Goal: Transaction & Acquisition: Purchase product/service

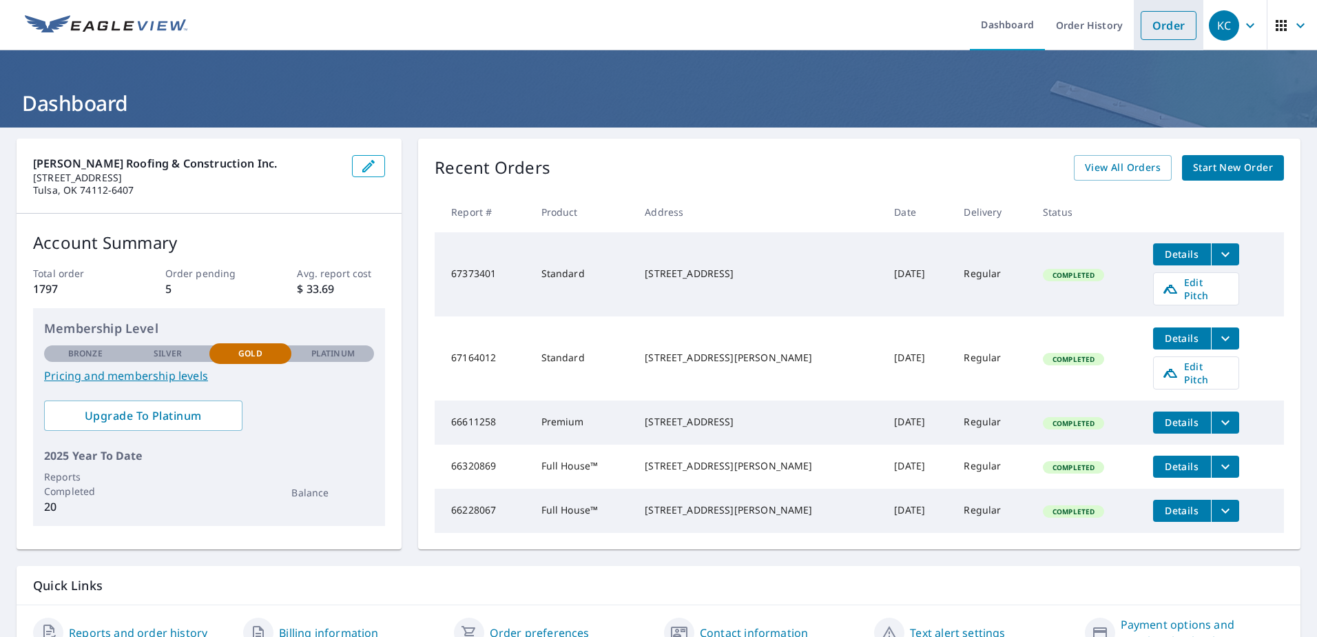
click at [1168, 39] on link "Order" at bounding box center [1169, 25] width 56 height 29
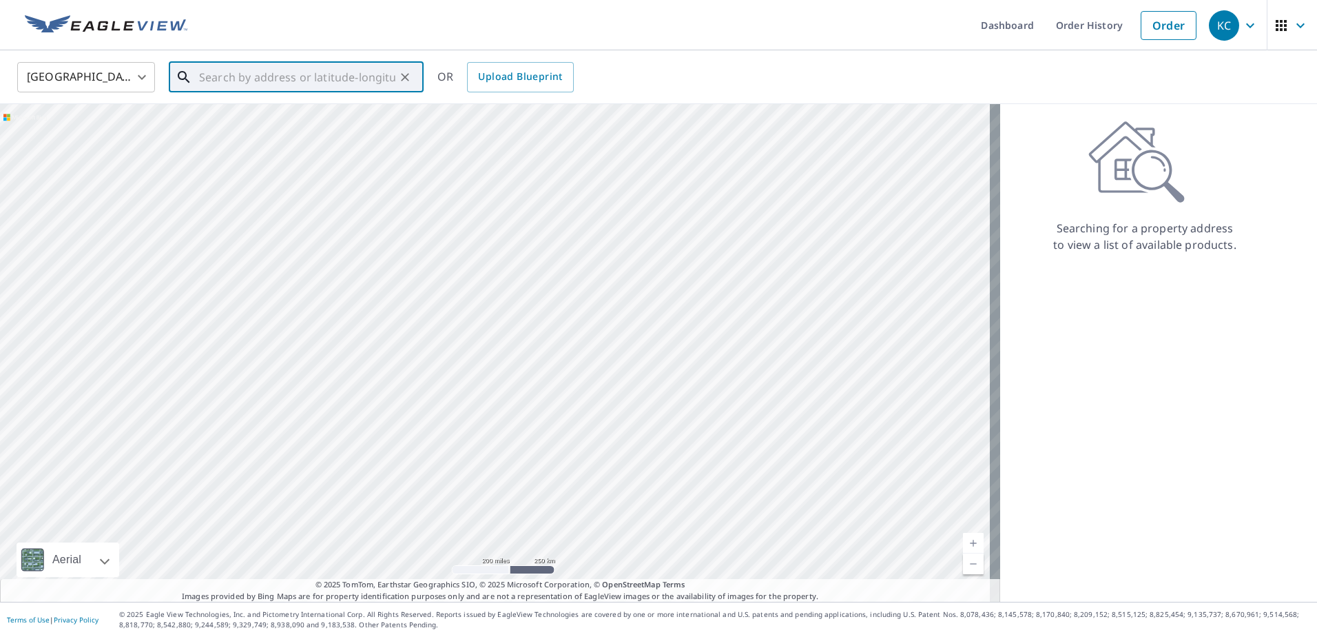
click at [356, 85] on input "text" at bounding box center [297, 77] width 196 height 39
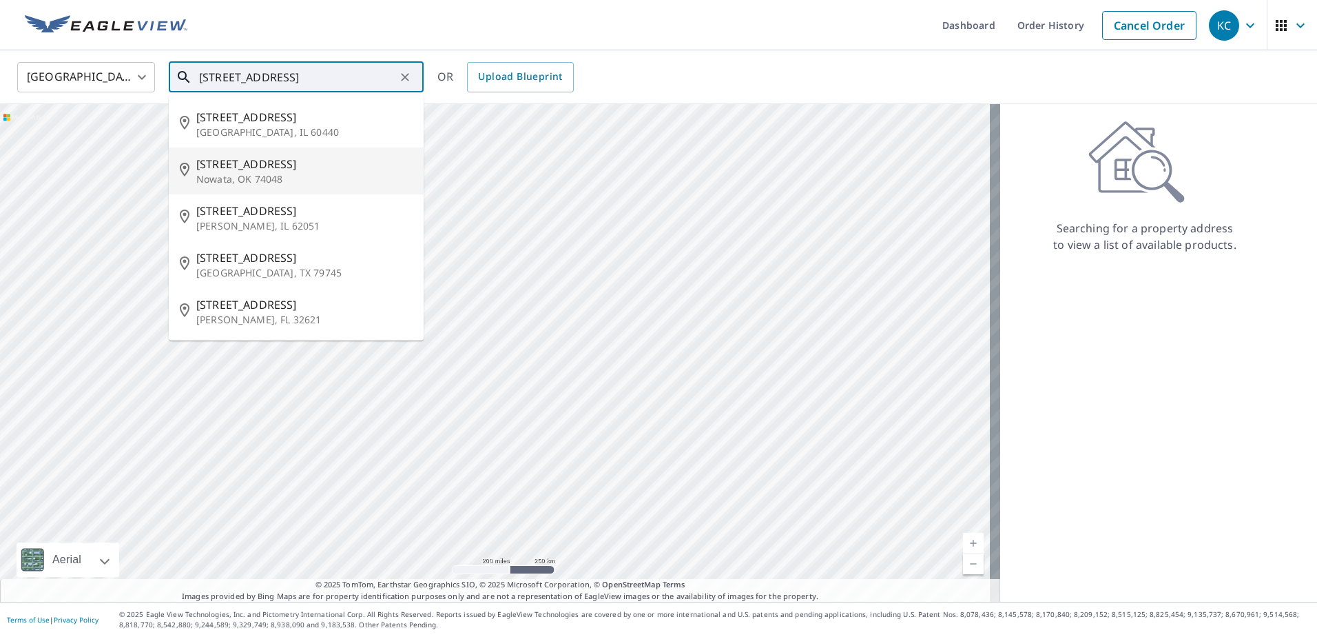
click at [262, 168] on span "[STREET_ADDRESS]" at bounding box center [304, 164] width 216 height 17
type input "[STREET_ADDRESS]"
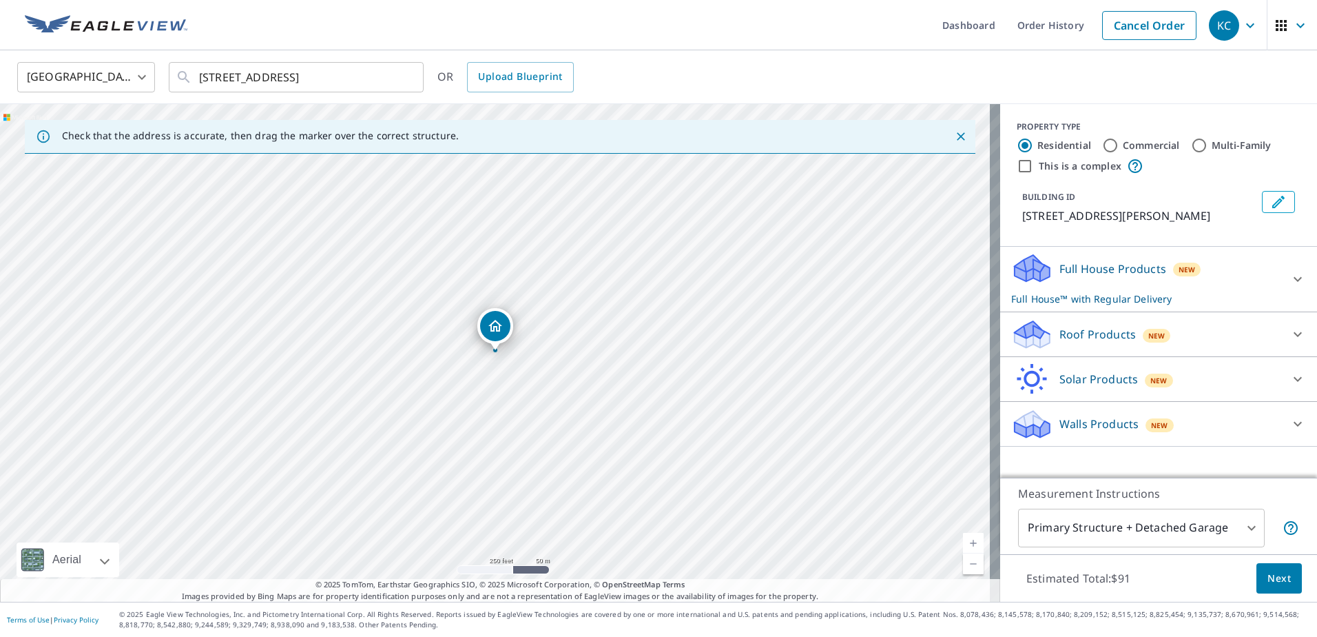
click at [1236, 527] on body "KC KC Dashboard Order History Cancel Order KC [GEOGRAPHIC_DATA] [GEOGRAPHIC_DAT…" at bounding box center [658, 318] width 1317 height 637
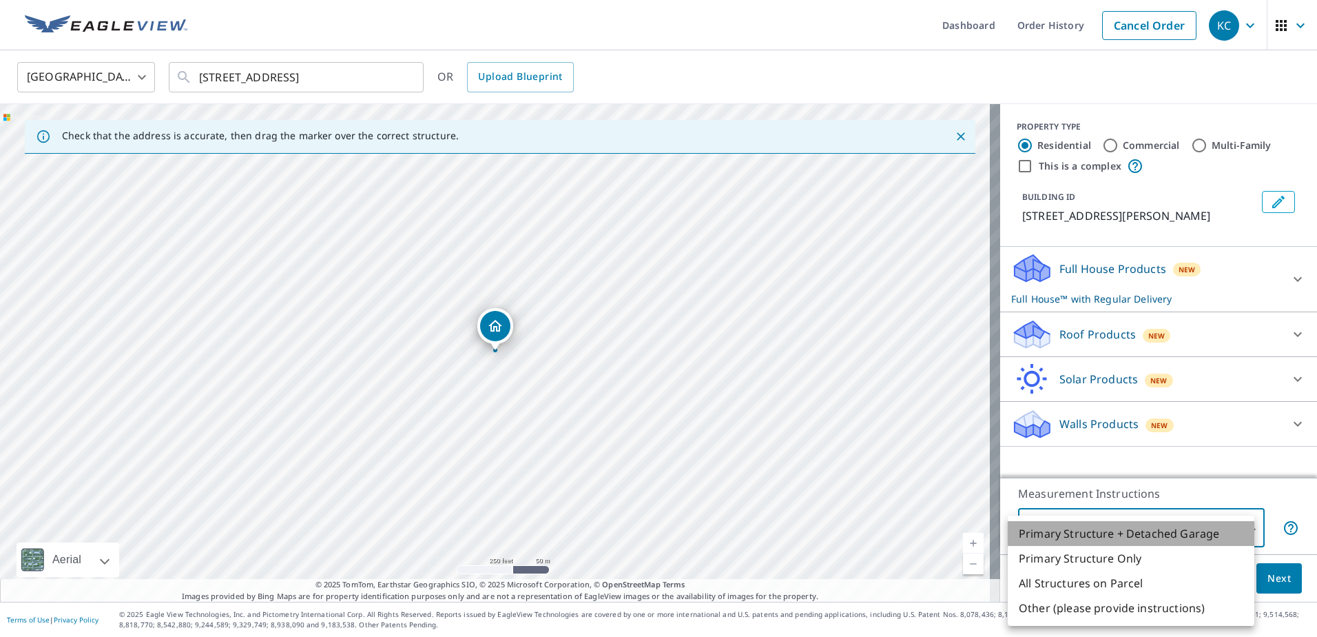
click at [1241, 523] on li "Primary Structure + Detached Garage" at bounding box center [1131, 533] width 247 height 25
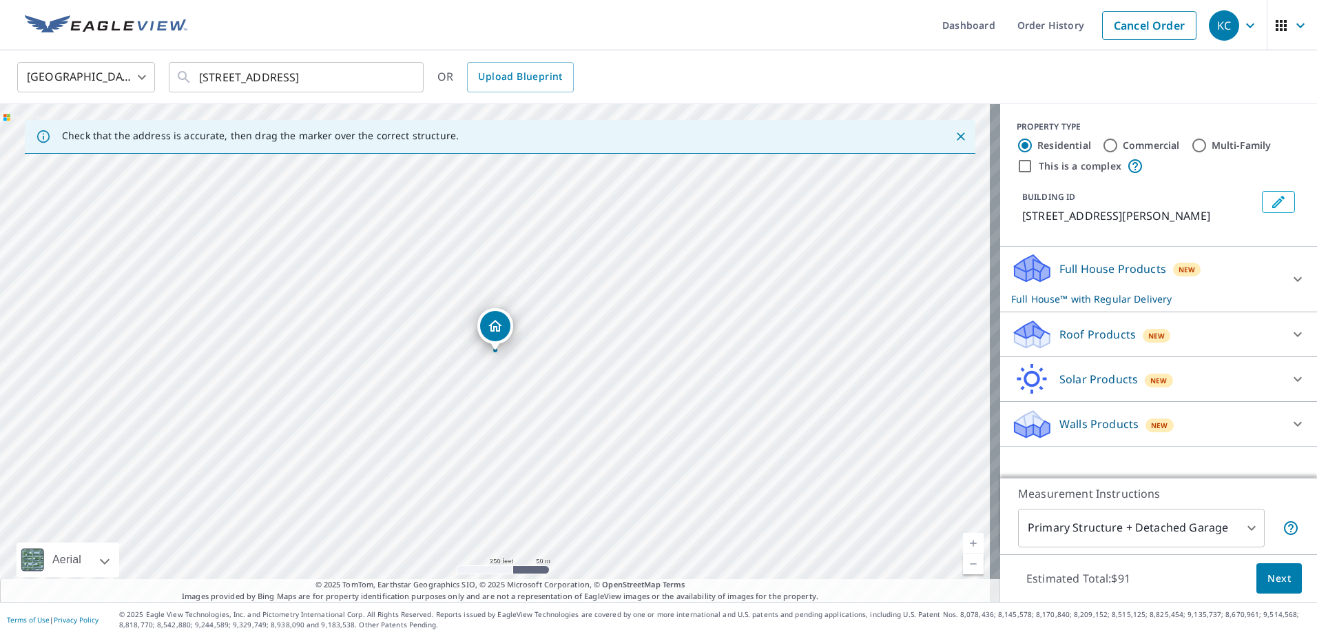
click at [1230, 528] on body "KC KC Dashboard Order History Cancel Order KC [GEOGRAPHIC_DATA] [GEOGRAPHIC_DAT…" at bounding box center [658, 318] width 1317 height 637
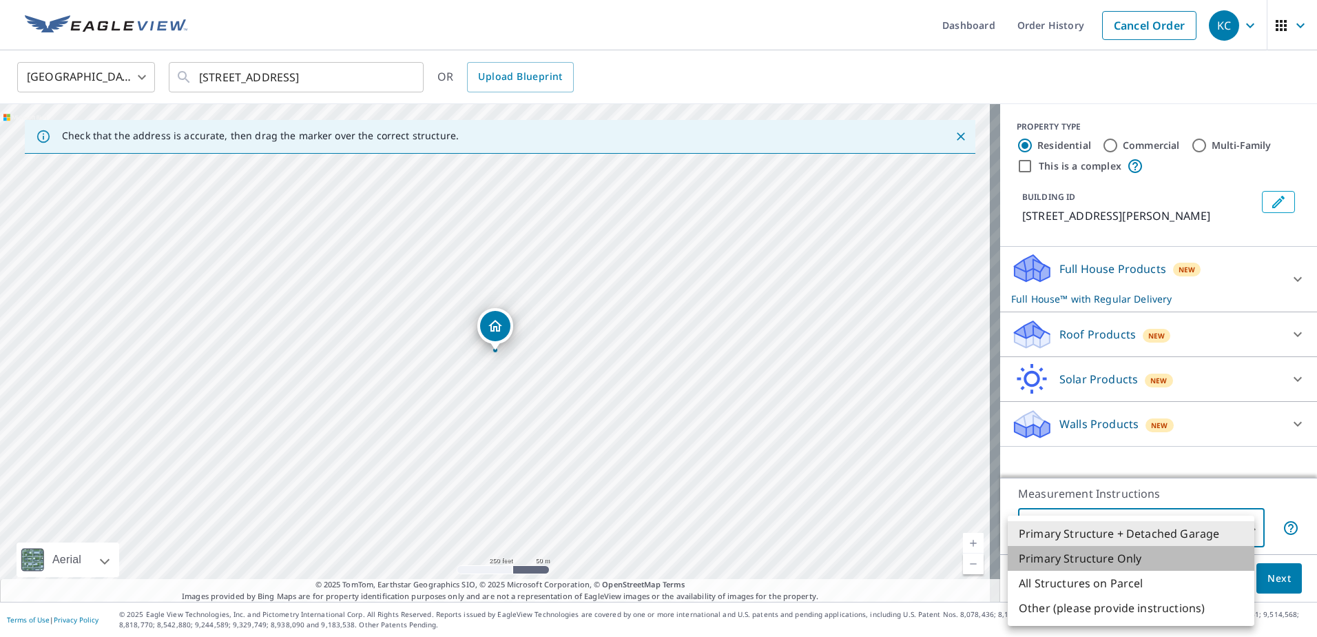
click at [1132, 562] on li "Primary Structure Only" at bounding box center [1131, 558] width 247 height 25
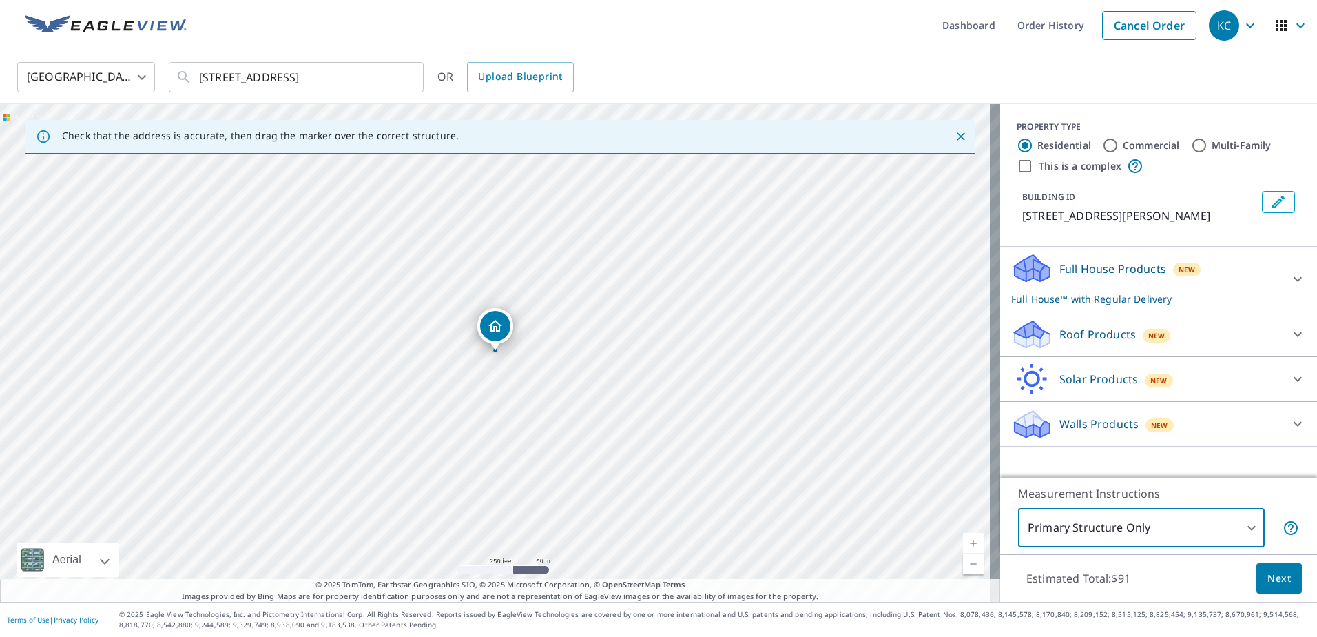
click at [1221, 530] on body "KC KC Dashboard Order History Cancel Order KC [GEOGRAPHIC_DATA] [GEOGRAPHIC_DAT…" at bounding box center [658, 318] width 1317 height 637
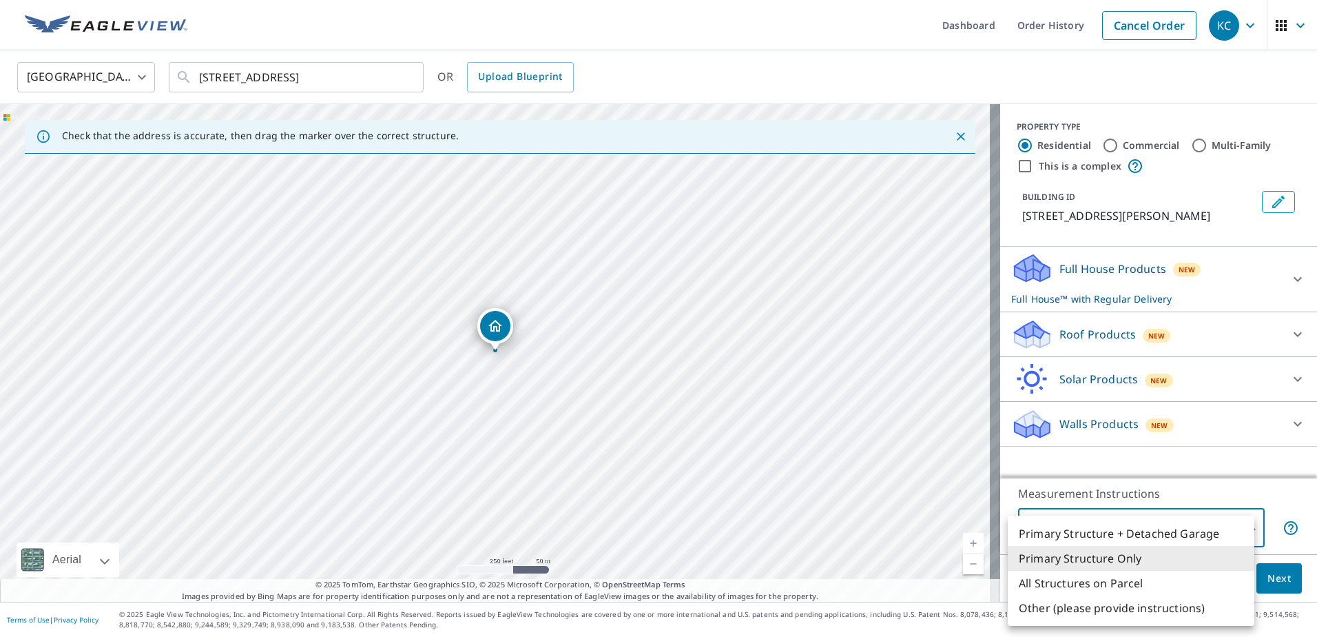
click at [1128, 535] on li "Primary Structure + Detached Garage" at bounding box center [1131, 533] width 247 height 25
type input "1"
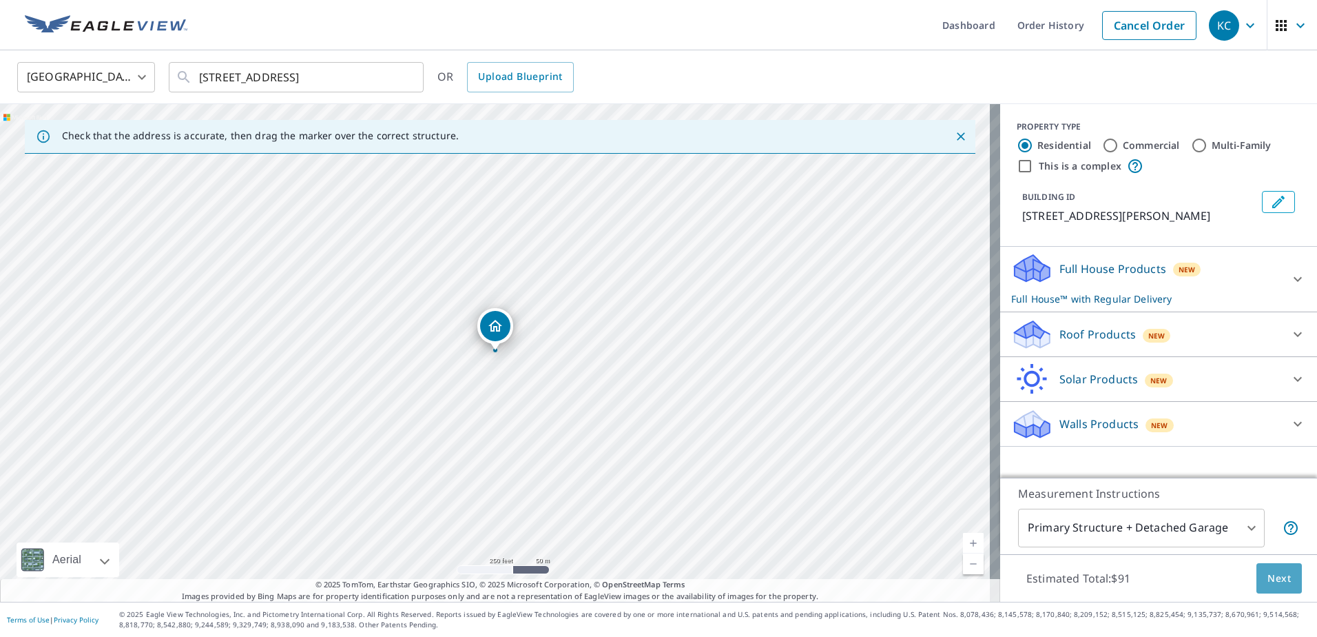
click at [1268, 580] on span "Next" at bounding box center [1279, 578] width 23 height 17
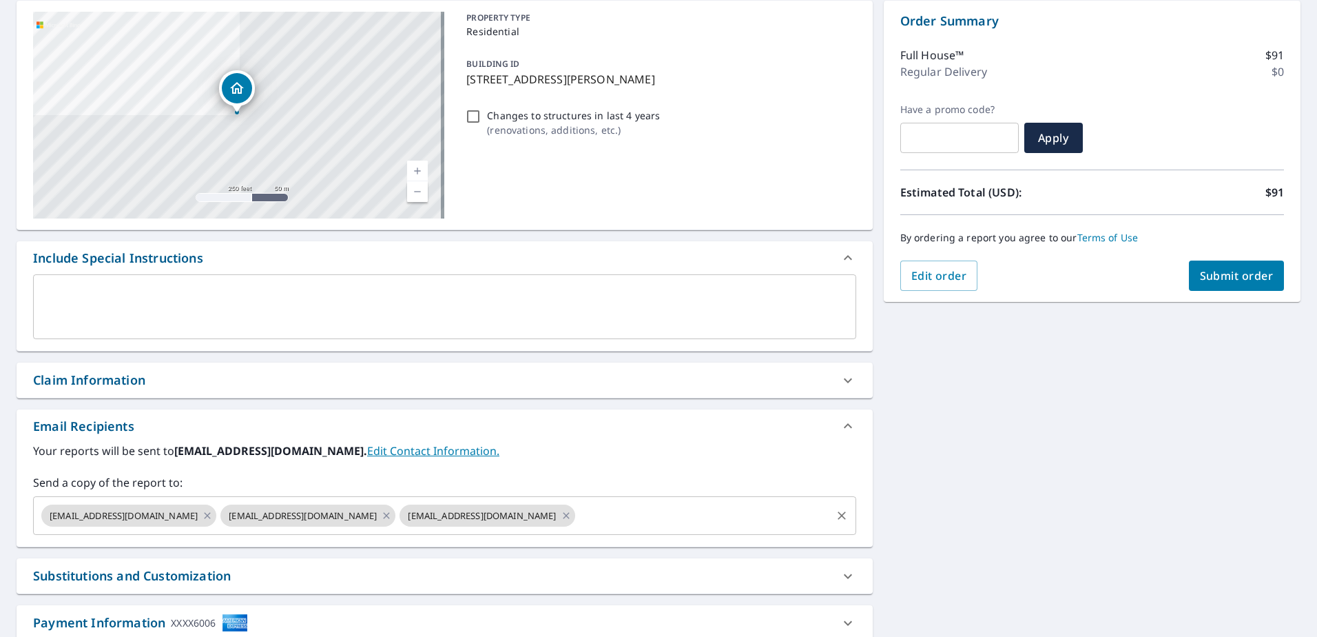
scroll to position [231, 0]
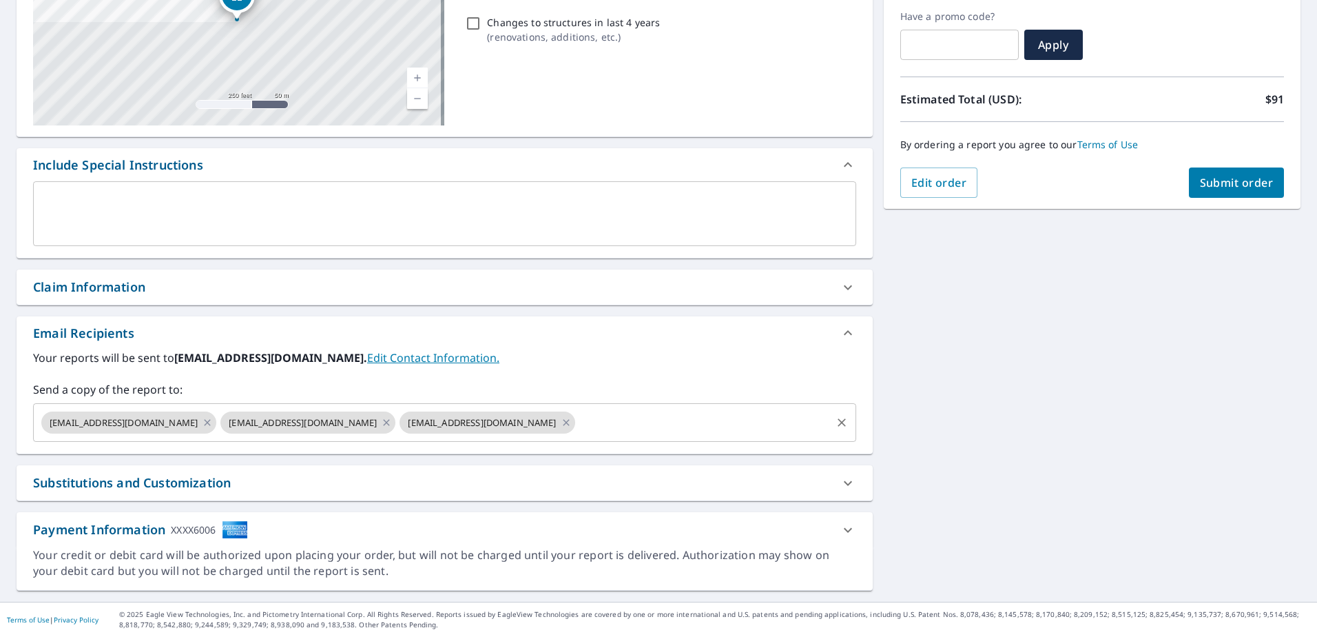
drag, startPoint x: 170, startPoint y: 424, endPoint x: 151, endPoint y: 422, distance: 19.5
click at [202, 424] on icon at bounding box center [207, 422] width 11 height 15
click at [205, 421] on icon at bounding box center [208, 422] width 6 height 6
checkbox input "true"
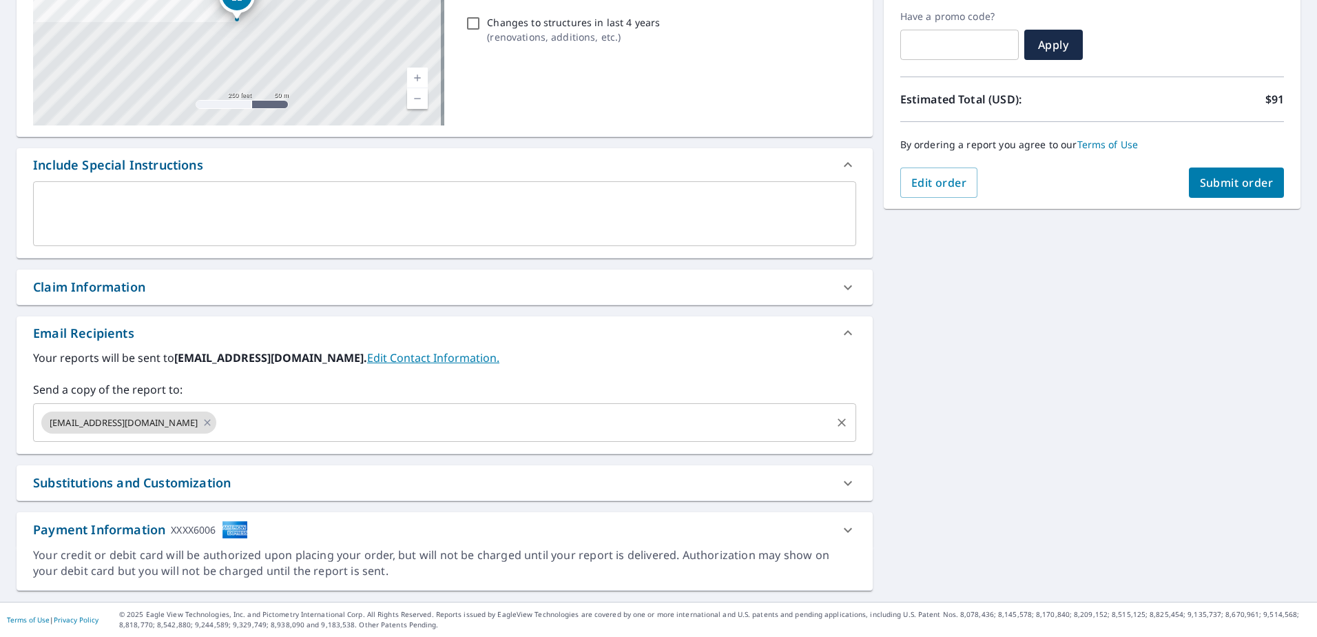
click at [304, 431] on input "text" at bounding box center [523, 422] width 610 height 26
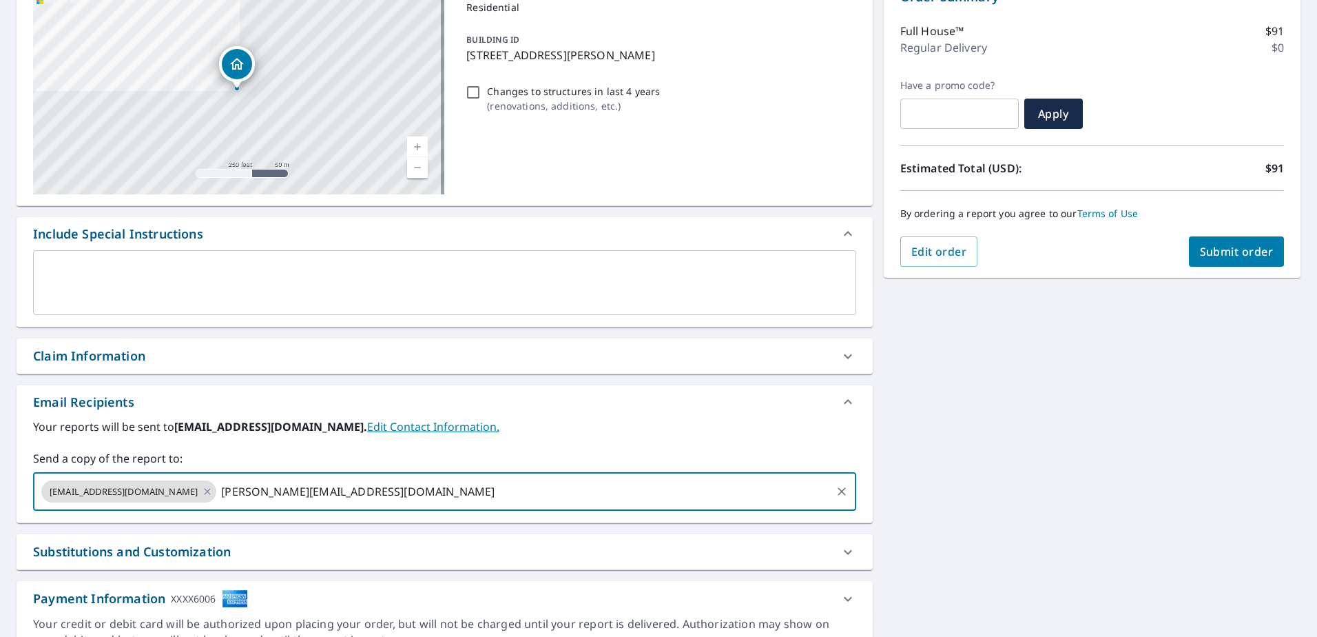
scroll to position [0, 0]
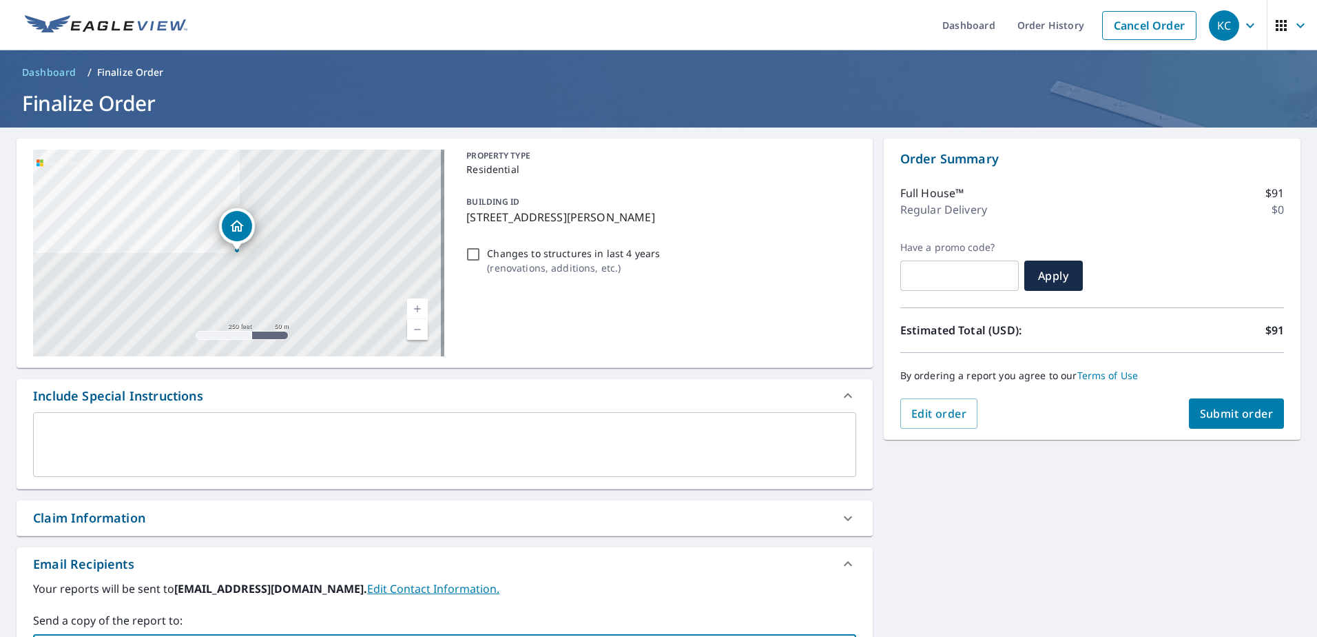
type input "[PERSON_NAME][EMAIL_ADDRESS][DOMAIN_NAME]"
click at [1206, 406] on span "Submit order" at bounding box center [1237, 413] width 74 height 15
checkbox input "true"
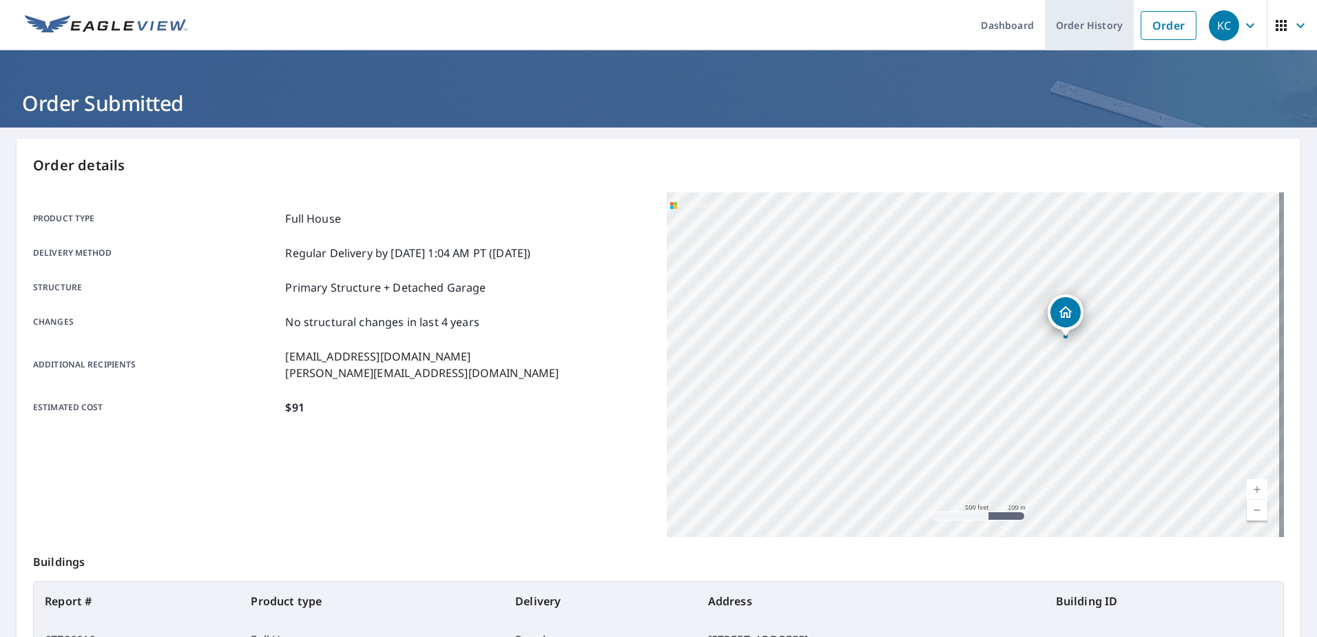
click at [1104, 21] on link "Order History" at bounding box center [1089, 25] width 89 height 50
